Goal: Task Accomplishment & Management: Manage account settings

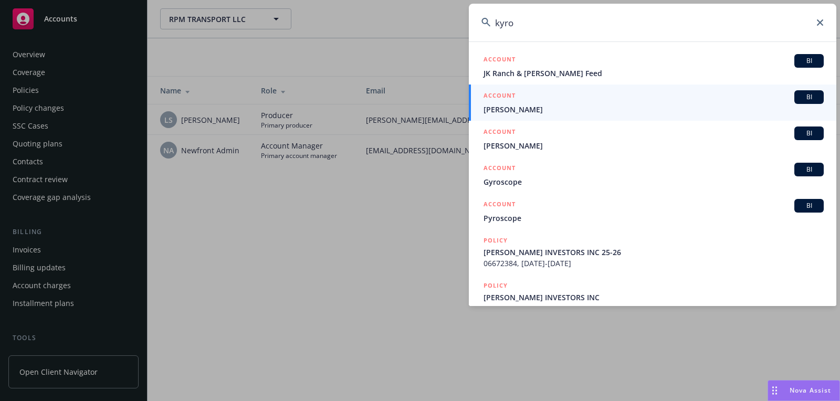
scroll to position [282, 0]
